Goal: Information Seeking & Learning: Learn about a topic

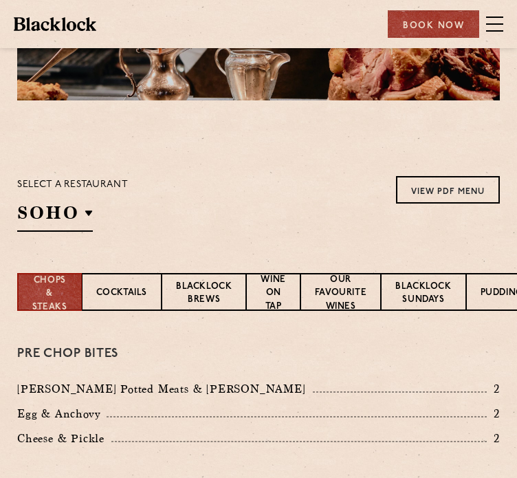
scroll to position [138, 0]
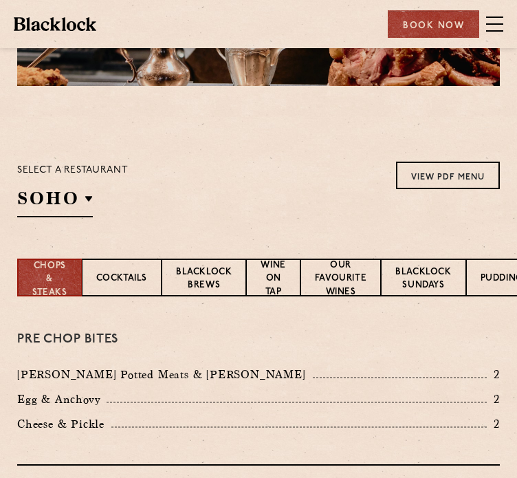
click at [248, 219] on section "Select a restaurant [GEOGRAPHIC_DATA] [GEOGRAPHIC_DATA] [GEOGRAPHIC_DATA] [GEOG…" at bounding box center [258, 188] width 517 height 142
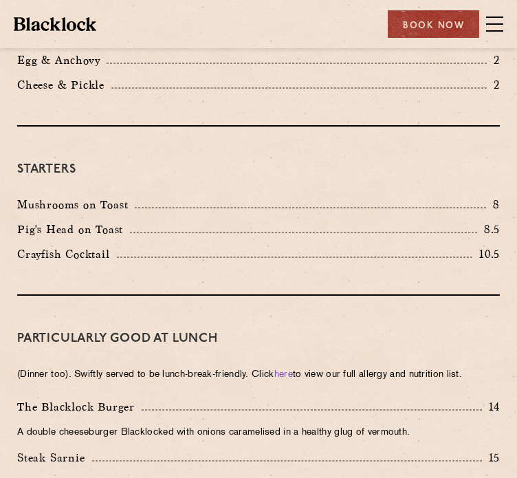
scroll to position [481, 0]
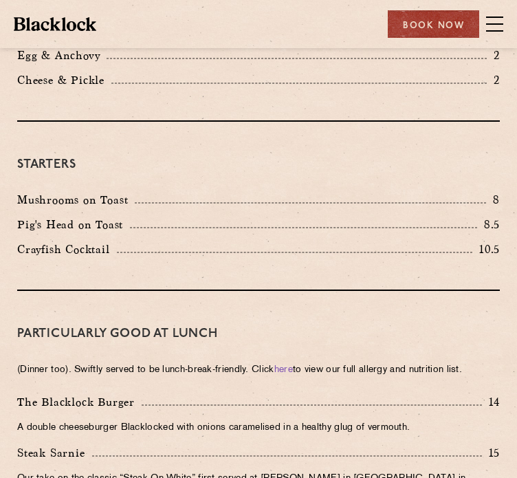
click at [143, 235] on div "Pig's Head on Toast 8.5" at bounding box center [258, 228] width 503 height 25
click at [142, 269] on div "Starters Mushrooms on Toast 8 Pig's Head on Toast 8.5 Crayfish Cocktail 10.5" at bounding box center [258, 206] width 483 height 169
click at [143, 282] on div "Starters Mushrooms on Toast 8 Pig's Head on Toast 8.5 Crayfish Cocktail 10.5" at bounding box center [258, 206] width 483 height 169
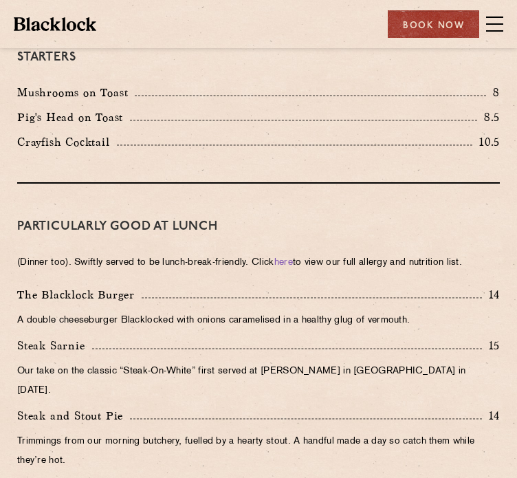
scroll to position [619, 0]
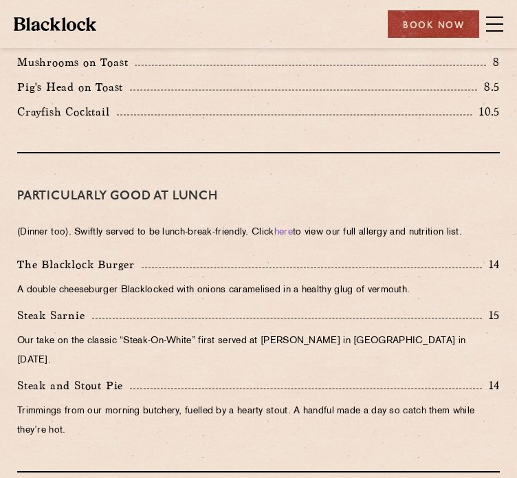
click at [279, 201] on h3 "PARTICULARLY GOOD AT LUNCH" at bounding box center [258, 197] width 483 height 18
click at [230, 251] on div "PARTICULARLY GOOD AT LUNCH (Dinner too). Swiftly served to be lunch-break-frien…" at bounding box center [258, 312] width 483 height 319
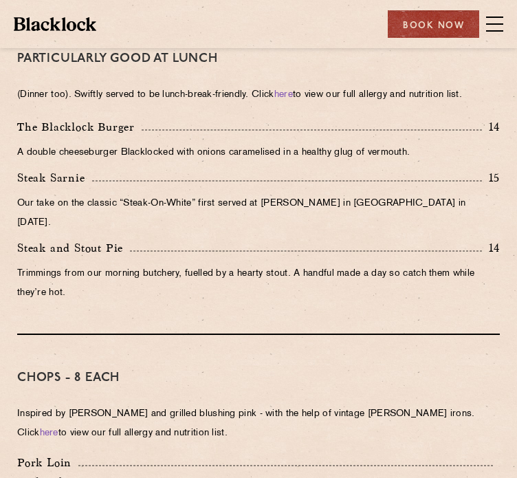
click at [230, 264] on p "Trimmings from our morning butchery, fuelled by a hearty stout. A handful made …" at bounding box center [258, 283] width 483 height 39
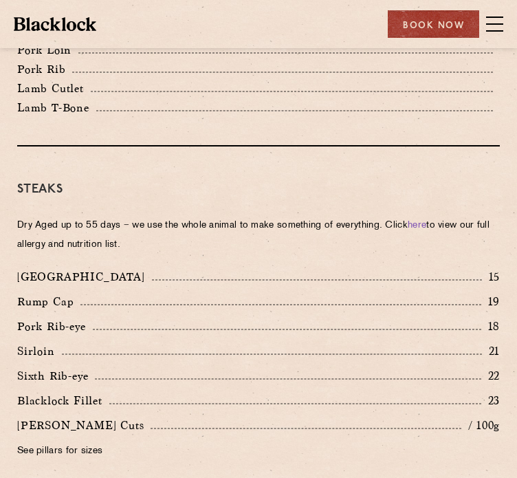
click at [230, 268] on div "[GEOGRAPHIC_DATA] 15" at bounding box center [258, 277] width 483 height 18
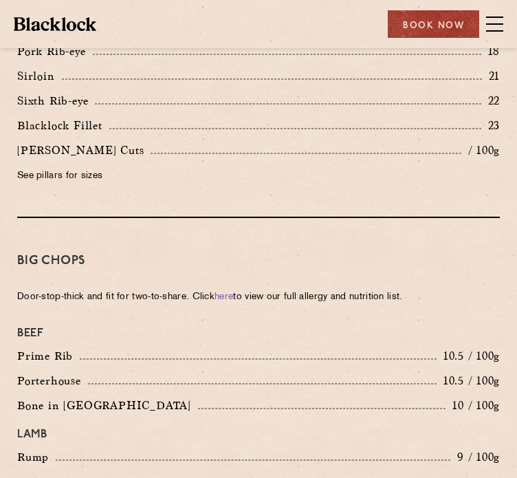
click at [230, 252] on div "Big Chops Door-stop-thick and fit for two-to-share. Click here to view our full…" at bounding box center [258, 357] width 483 height 279
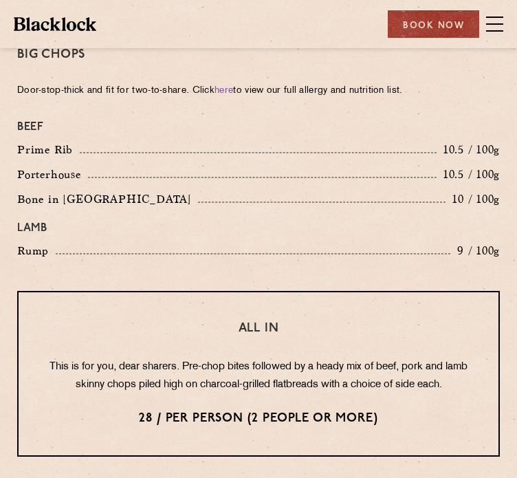
click at [230, 252] on div "Big Chops Door-stop-thick and fit for two-to-share. Click here to view our full…" at bounding box center [258, 151] width 483 height 279
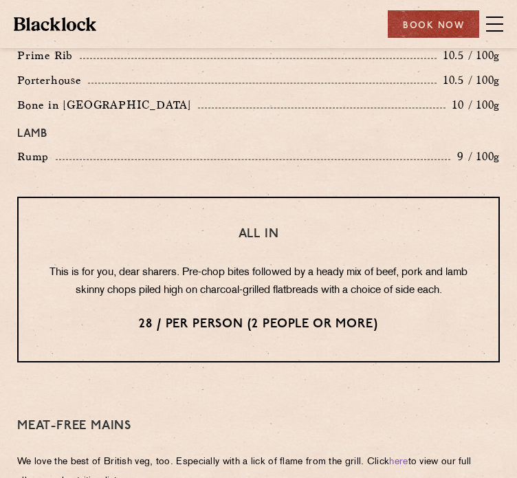
scroll to position [1926, 0]
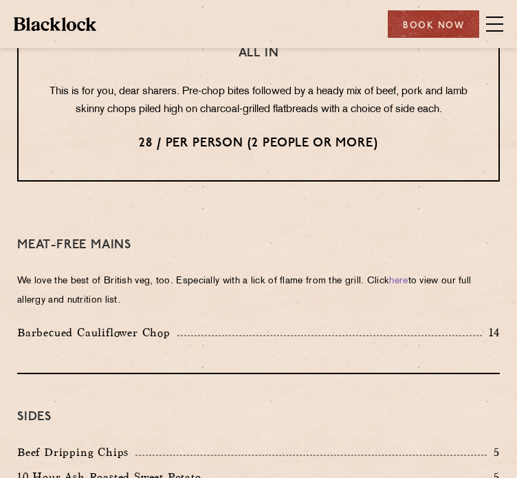
click at [242, 288] on p "We love the best of British veg, too. Especially with a lick of flame from the …" at bounding box center [258, 291] width 483 height 39
click at [243, 288] on p "We love the best of British veg, too. Especially with a lick of flame from the …" at bounding box center [258, 291] width 483 height 39
click at [233, 276] on p "We love the best of British veg, too. Especially with a lick of flame from the …" at bounding box center [258, 291] width 483 height 39
click at [246, 237] on div "Meat-Free mains We love the best of British veg, too. Especially with a lick of…" at bounding box center [258, 288] width 483 height 172
click at [253, 277] on p "We love the best of British veg, too. Especially with a lick of flame from the …" at bounding box center [258, 291] width 483 height 39
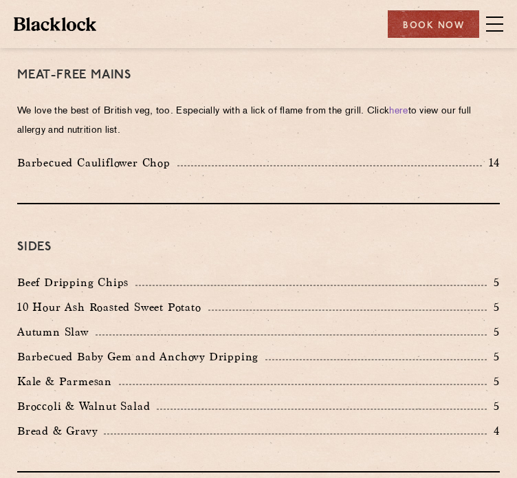
scroll to position [2132, 0]
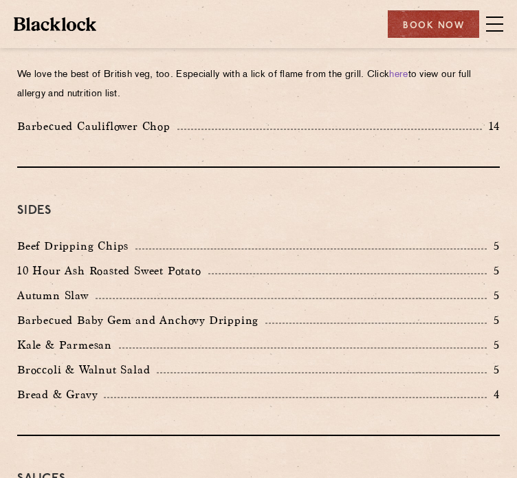
click at [254, 237] on div "Beef Dripping Chips 5" at bounding box center [258, 249] width 503 height 25
click at [239, 206] on div "Sides Beef Dripping Chips 5 10 Hour Ash Roasted Sweet Potato 5 Autumn Slaw 5 Ba…" at bounding box center [258, 302] width 483 height 268
click at [248, 262] on div "10 Hour Ash Roasted Sweet Potato 5" at bounding box center [258, 271] width 483 height 18
click at [254, 262] on div "10 Hour Ash Roasted Sweet Potato 5" at bounding box center [258, 274] width 503 height 25
